Goal: Use online tool/utility: Utilize a website feature to perform a specific function

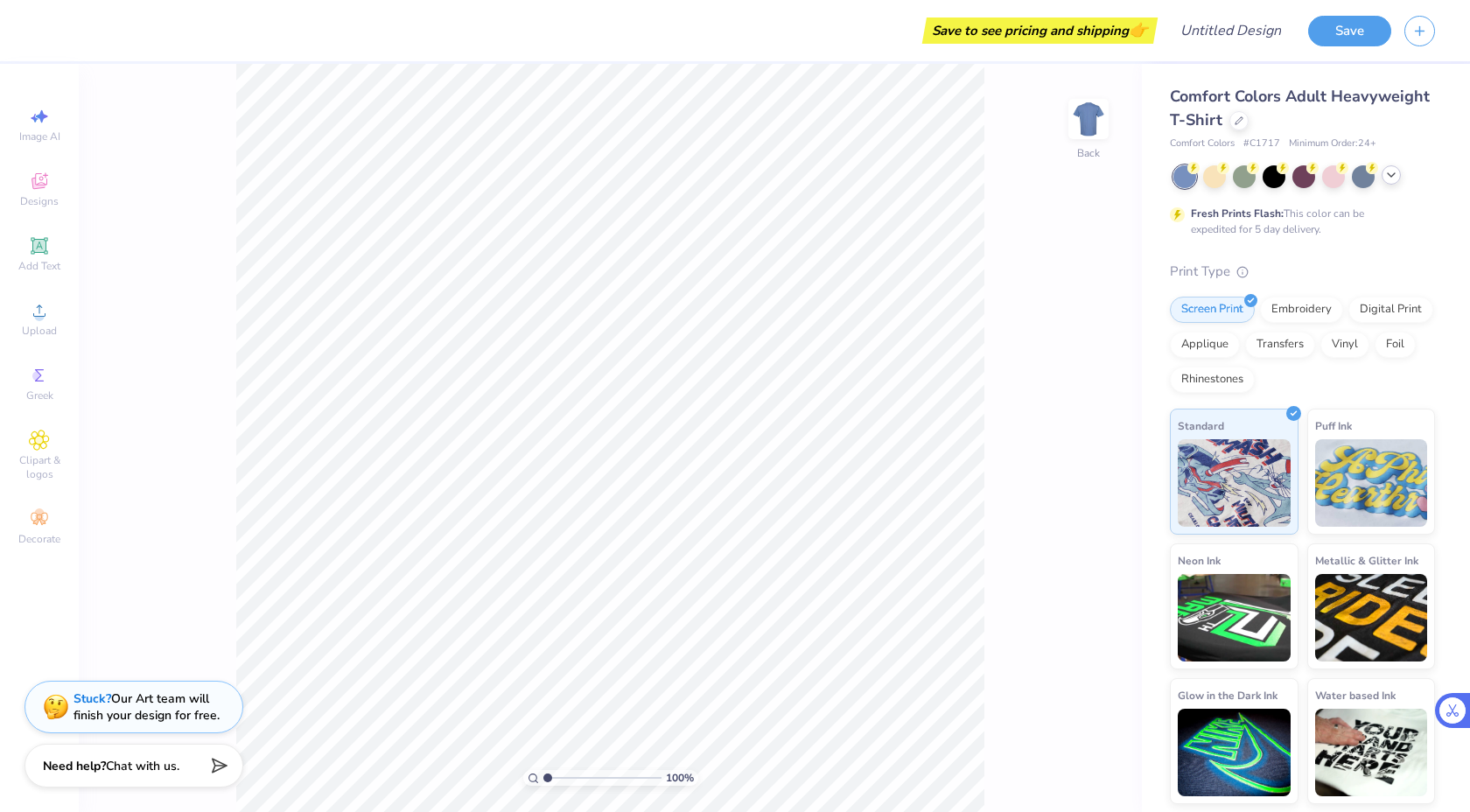
click at [803, 184] on div at bounding box center [1304, 177] width 261 height 23
click at [803, 176] on polyline at bounding box center [1391, 175] width 7 height 4
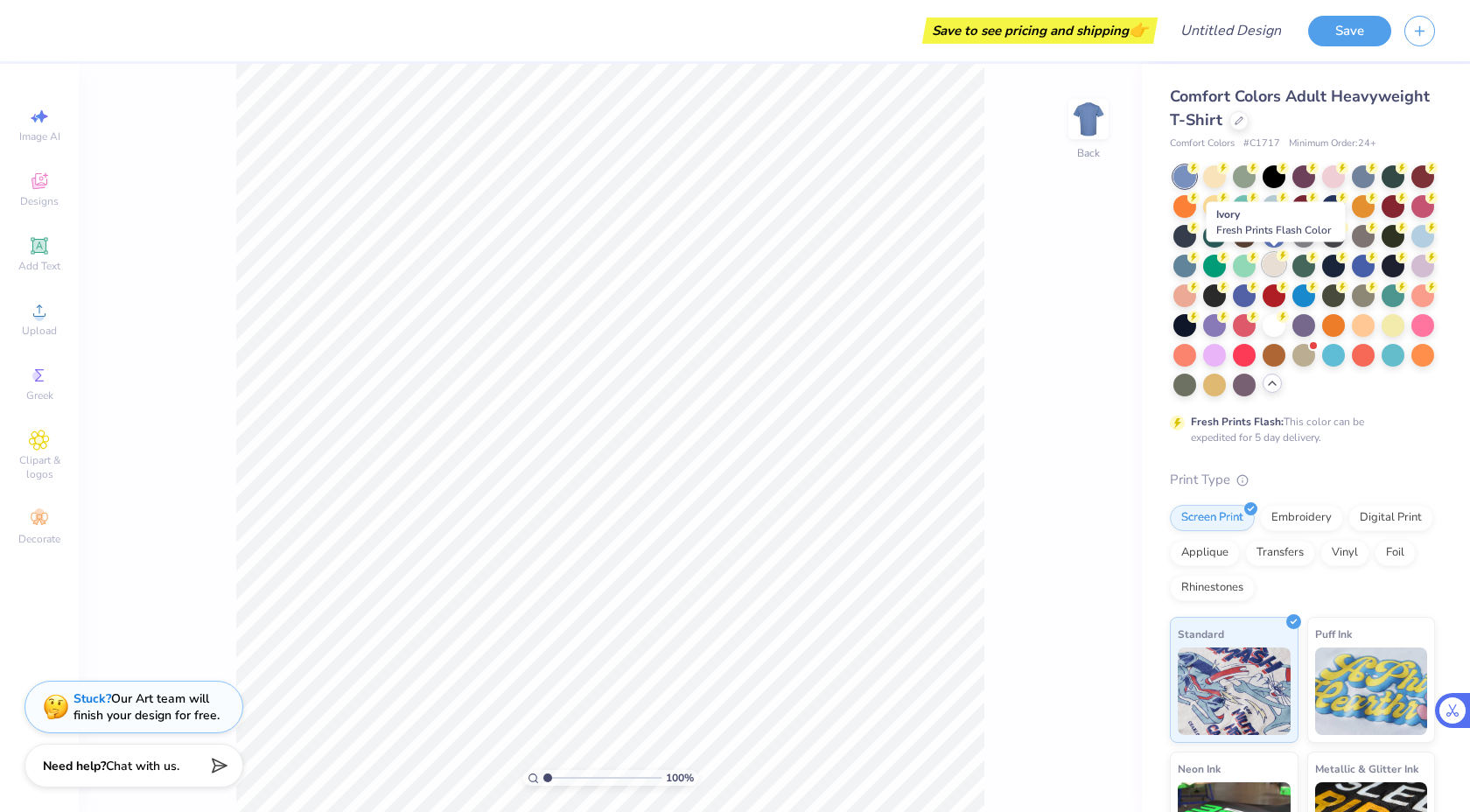
click at [803, 264] on div at bounding box center [1274, 264] width 23 height 23
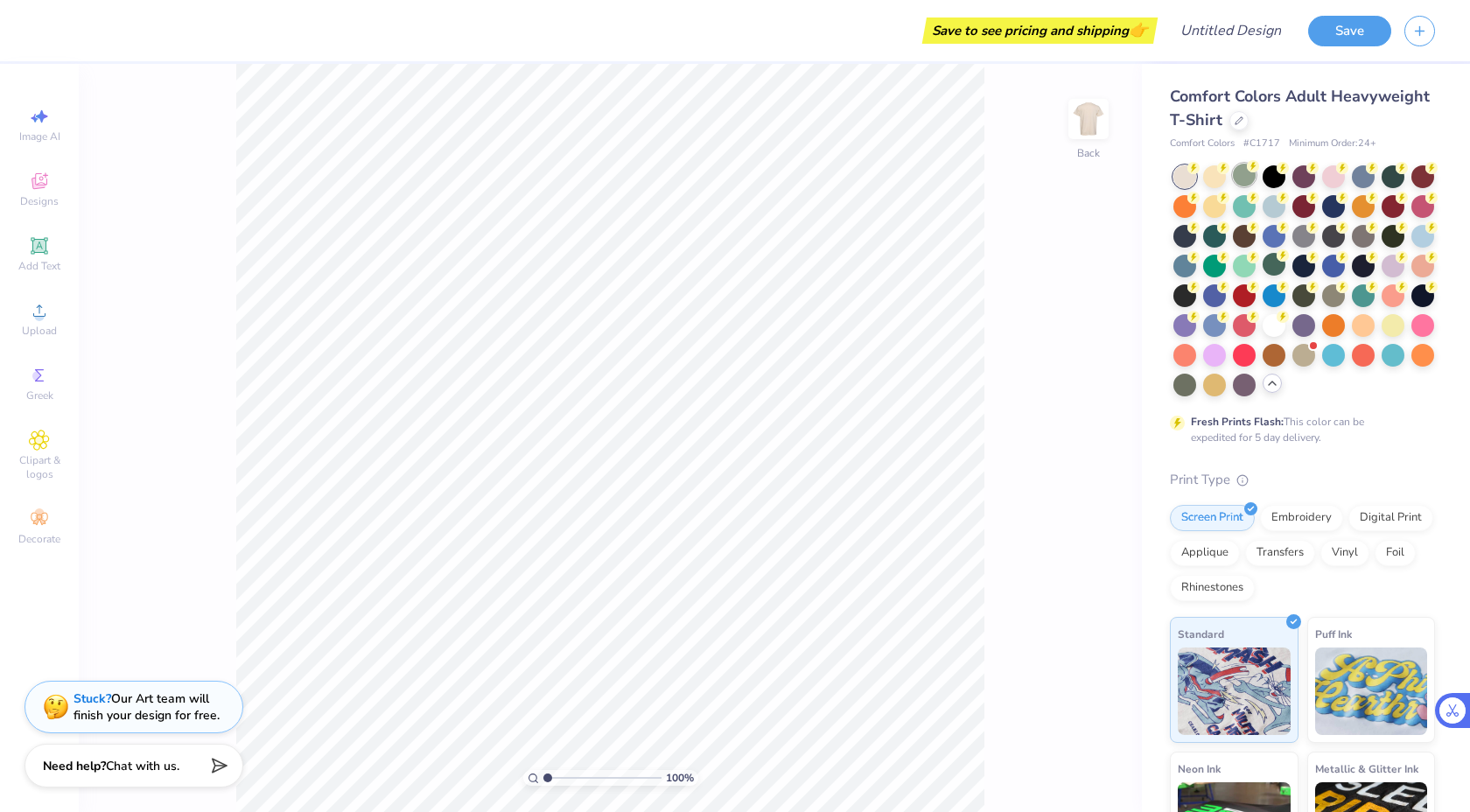
click at [803, 171] on div at bounding box center [1245, 175] width 23 height 23
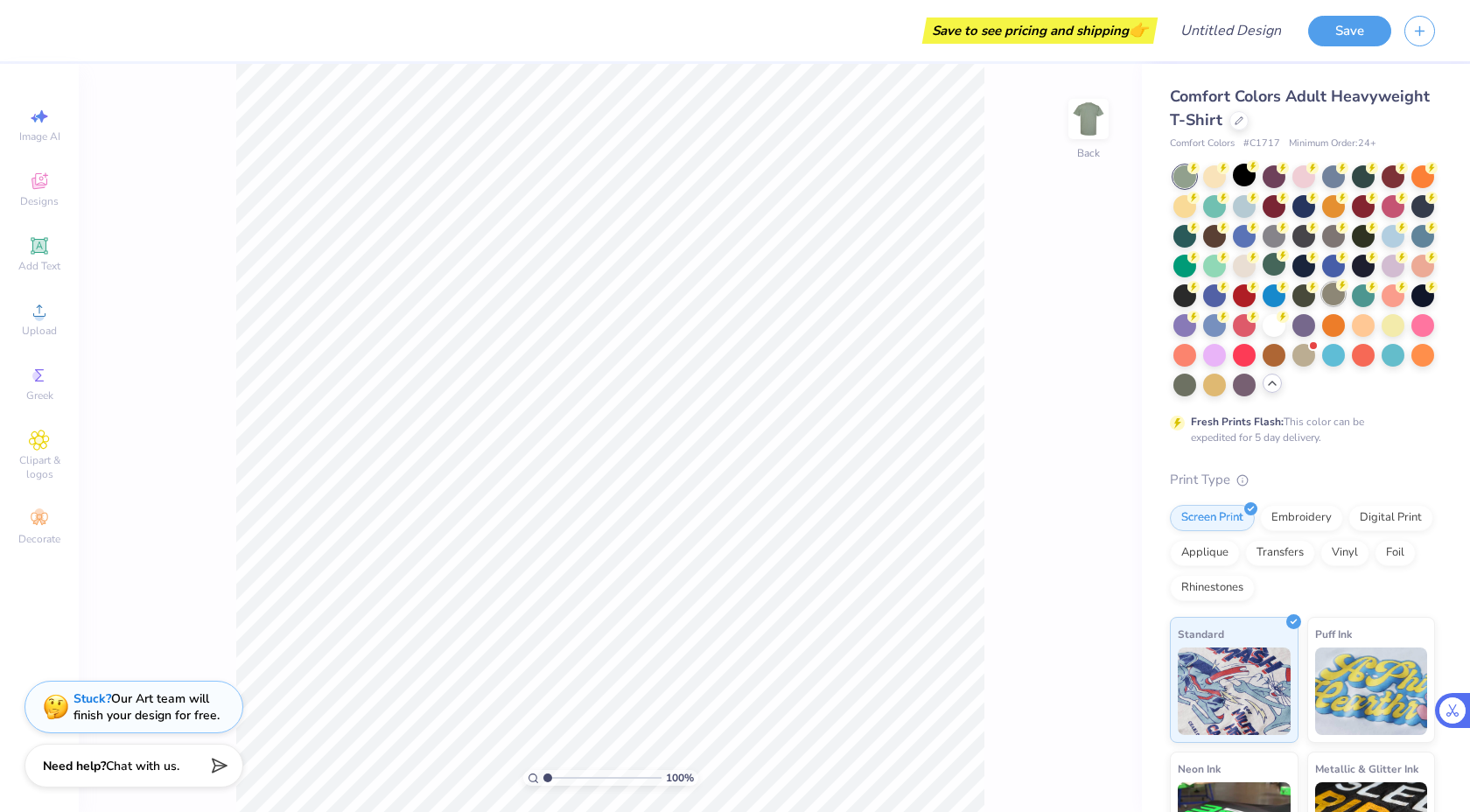
click at [803, 291] on div at bounding box center [1334, 294] width 23 height 23
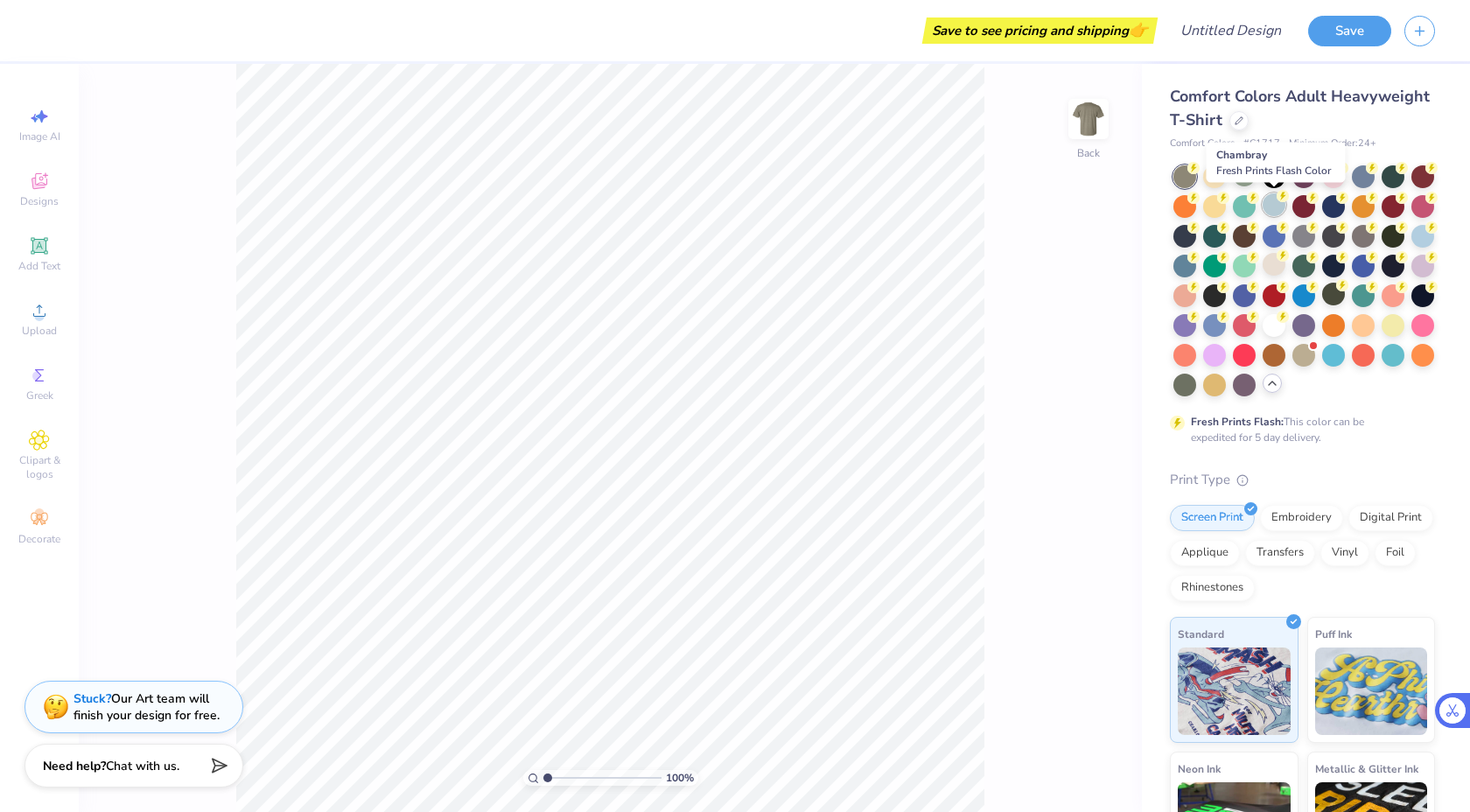
click at [803, 200] on icon at bounding box center [1283, 196] width 12 height 12
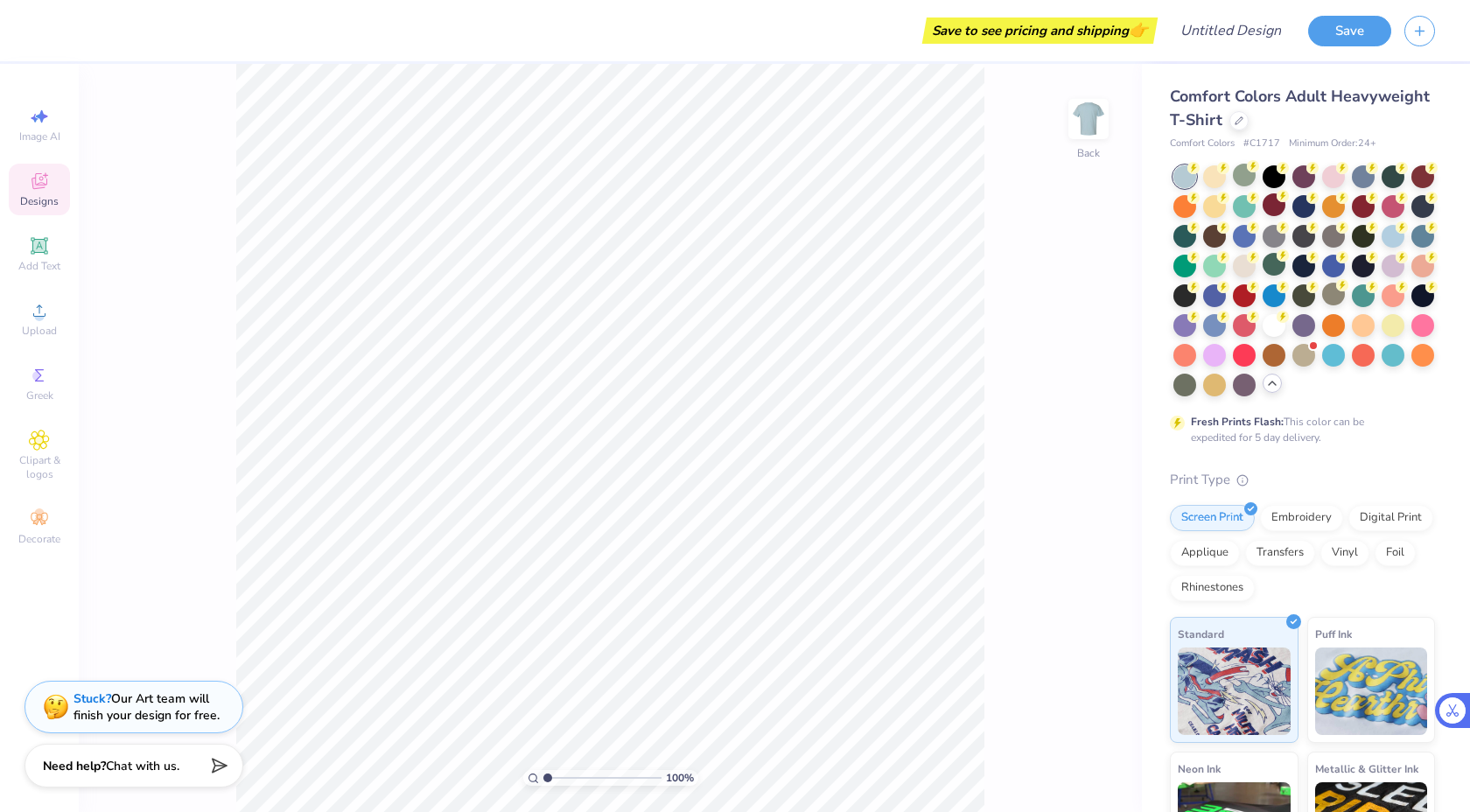
click at [46, 194] on span "Designs" at bounding box center [40, 201] width 39 height 14
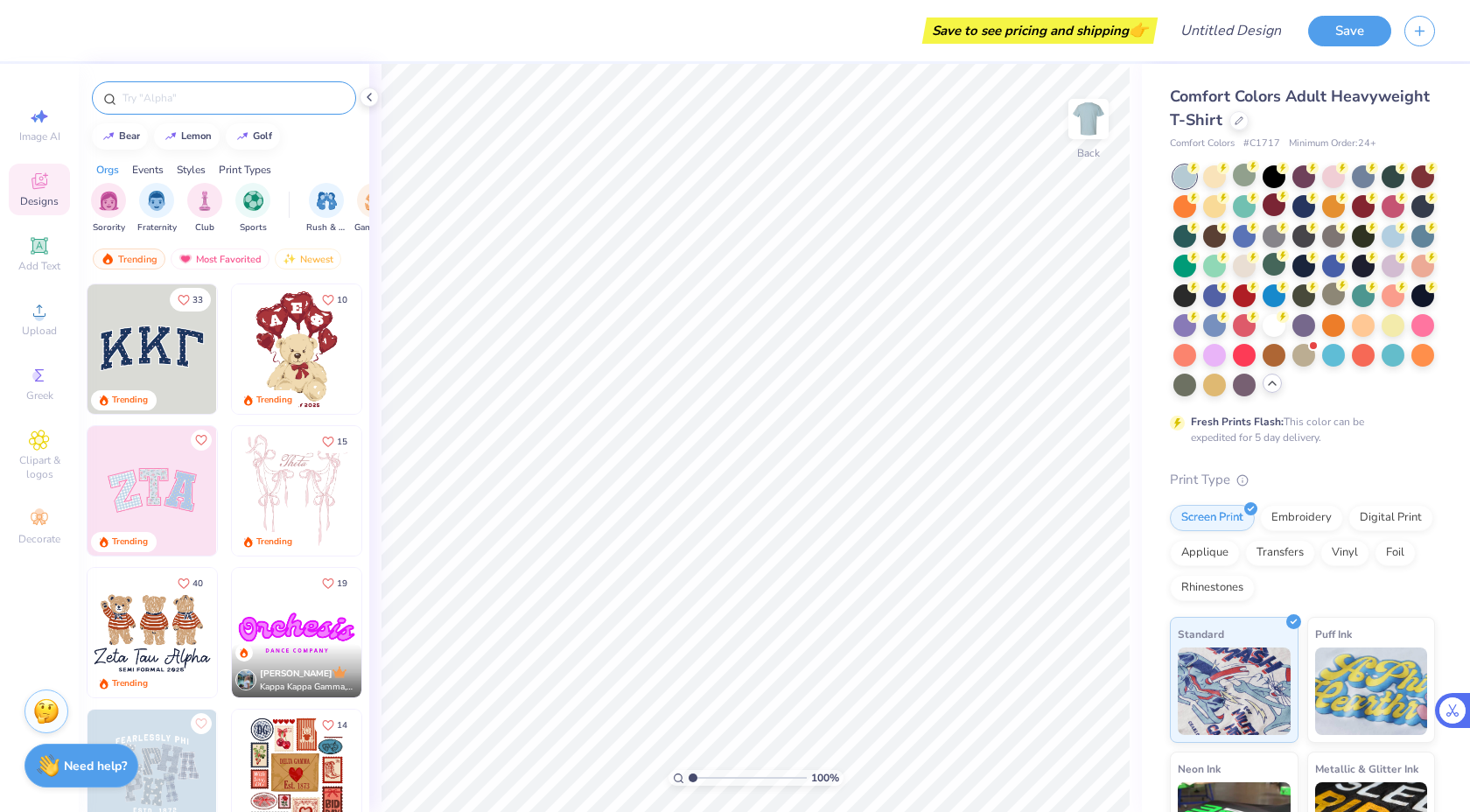
click at [222, 104] on input "text" at bounding box center [233, 98] width 224 height 18
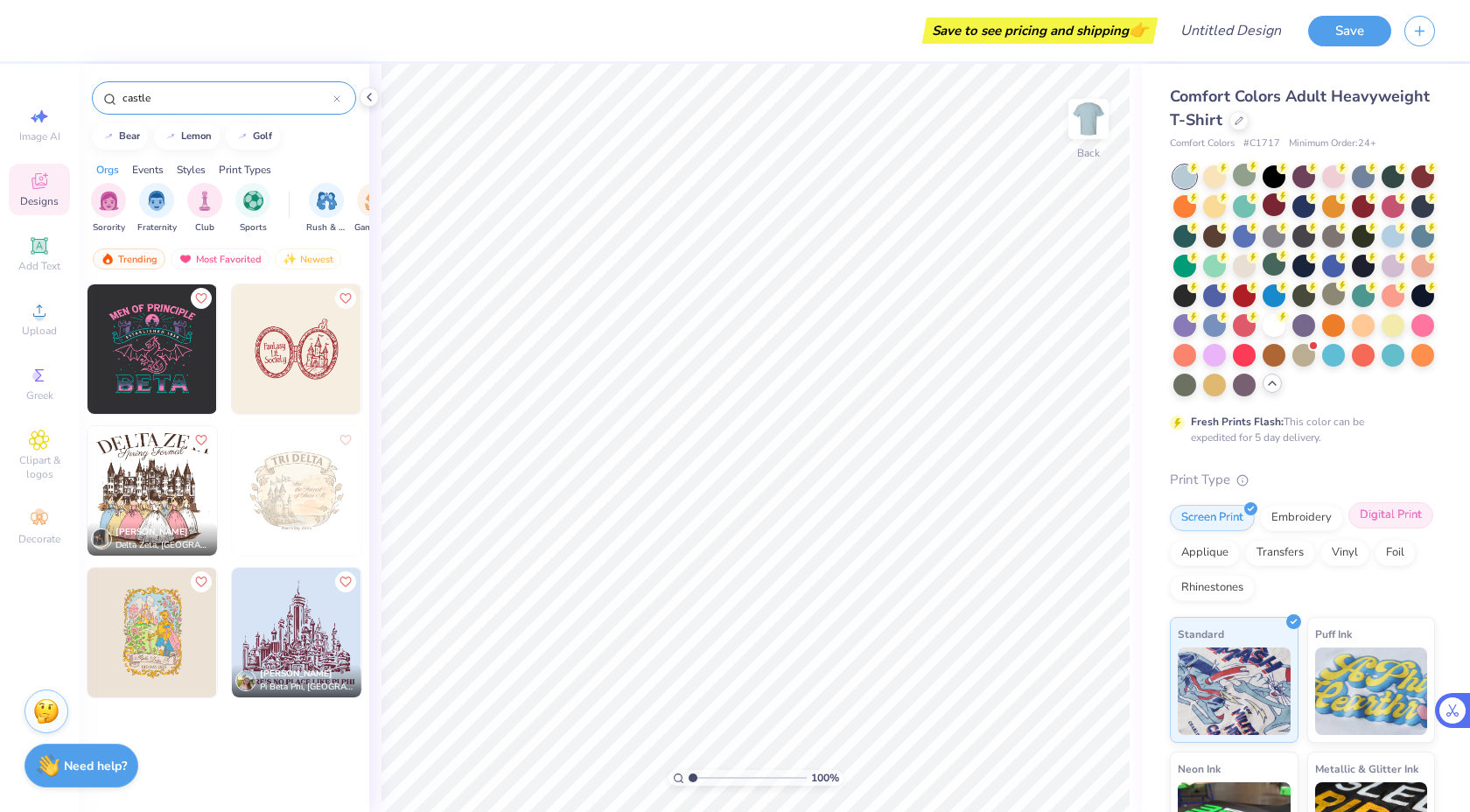
type input "castle"
click at [803, 508] on div "Digital Print" at bounding box center [1391, 515] width 85 height 26
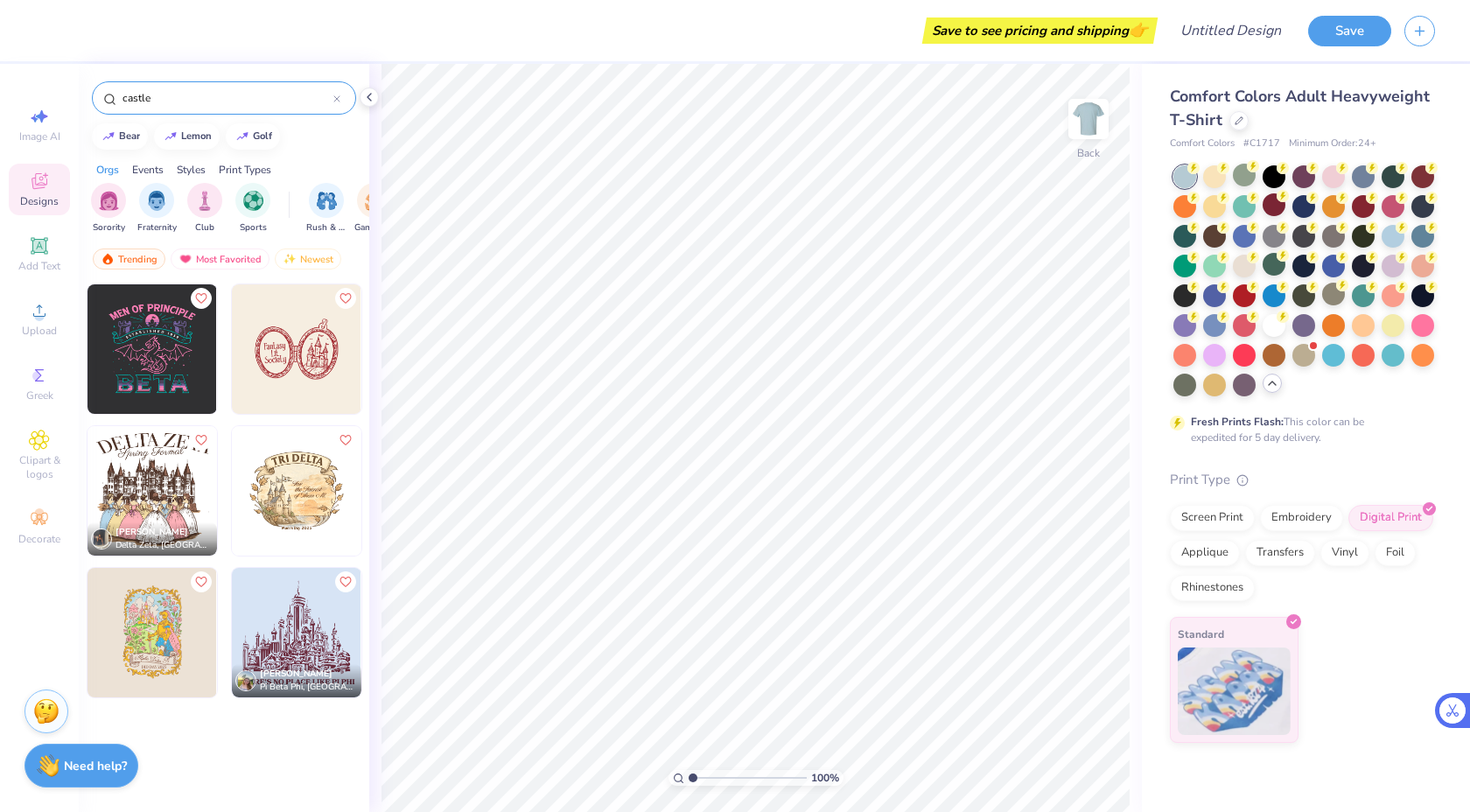
click at [298, 493] on img at bounding box center [297, 491] width 130 height 130
click at [342, 363] on img at bounding box center [297, 349] width 130 height 130
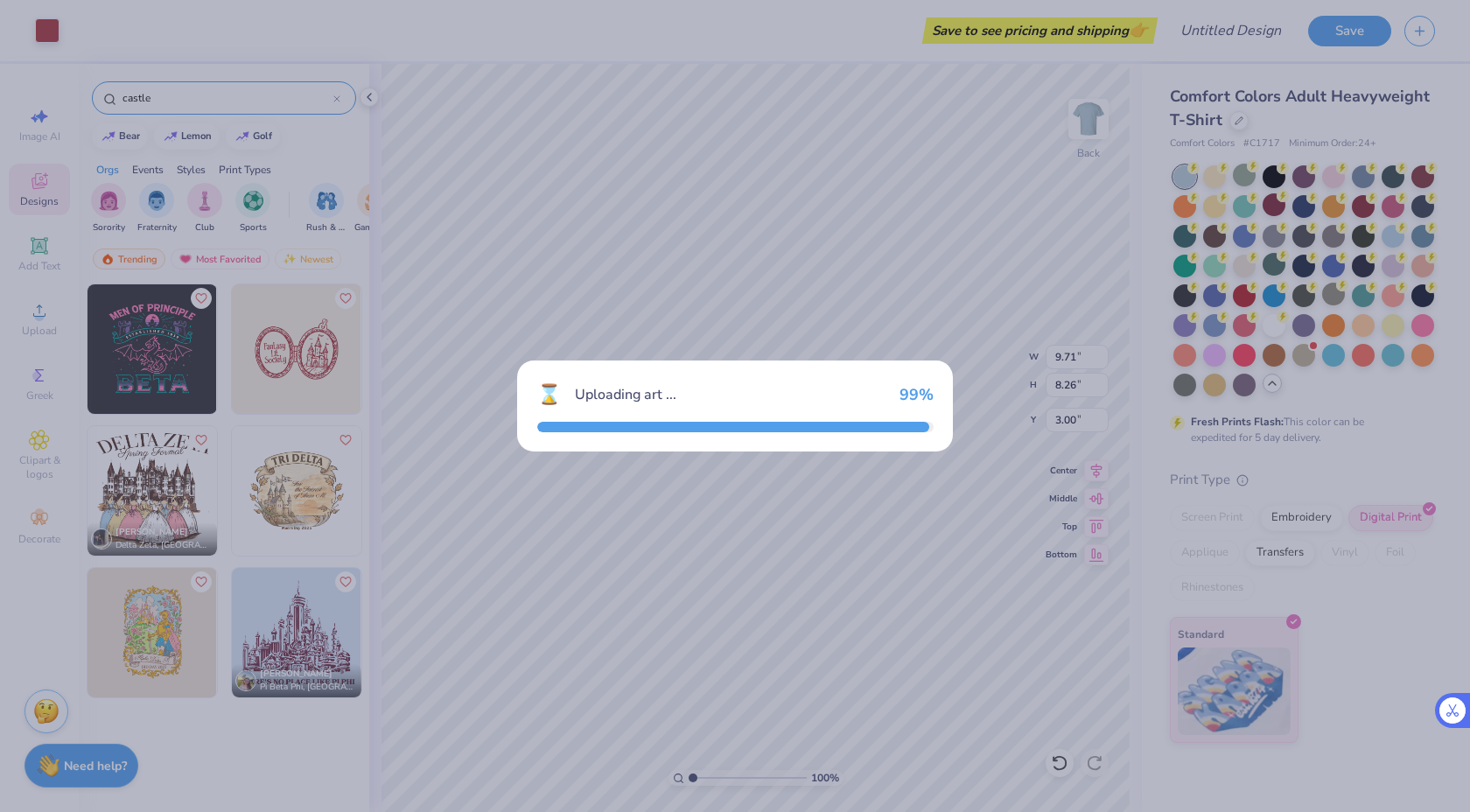
type input "4.35"
type input "3.17"
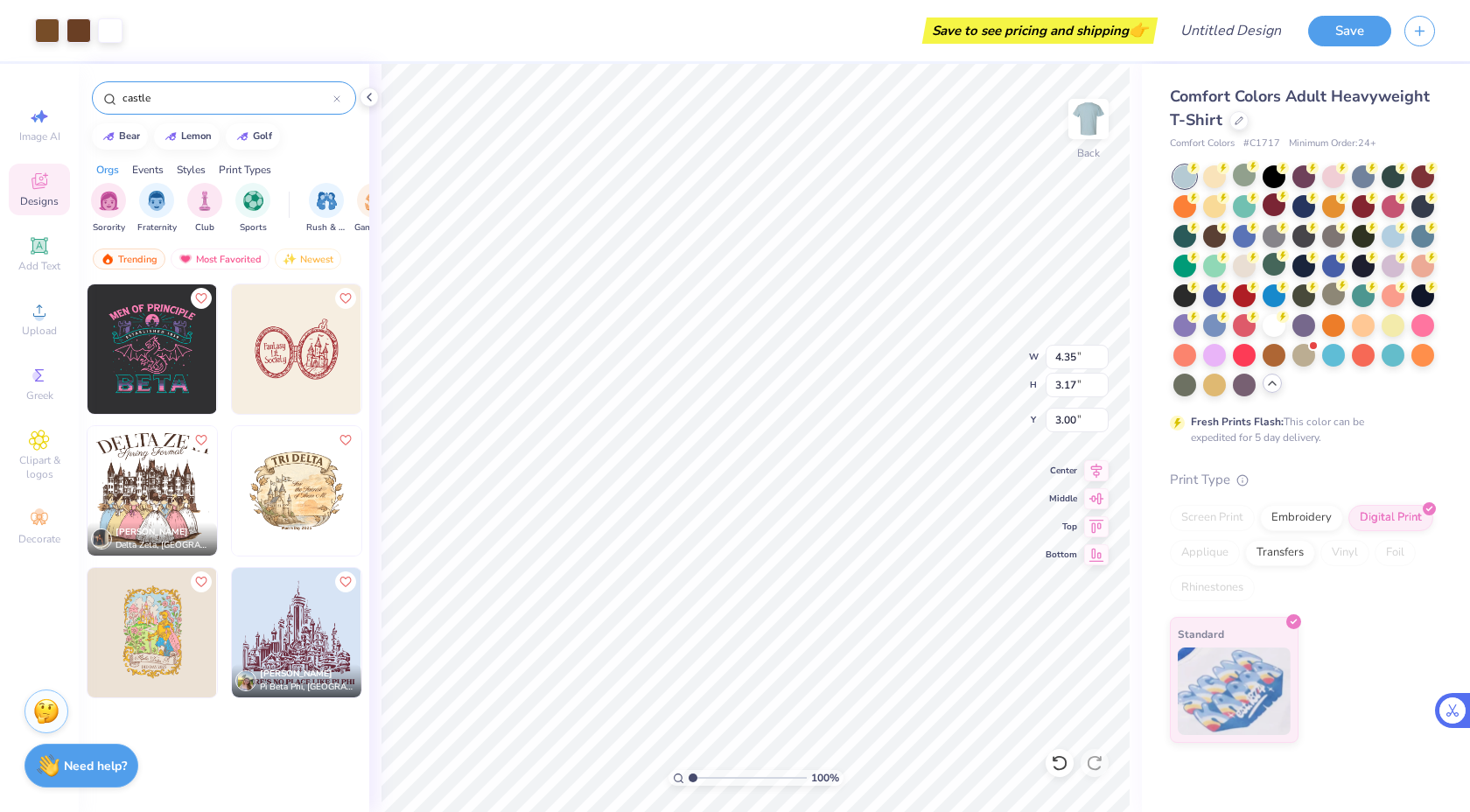
type input "9.71"
type input "8.26"
